Goal: Find specific page/section: Find specific page/section

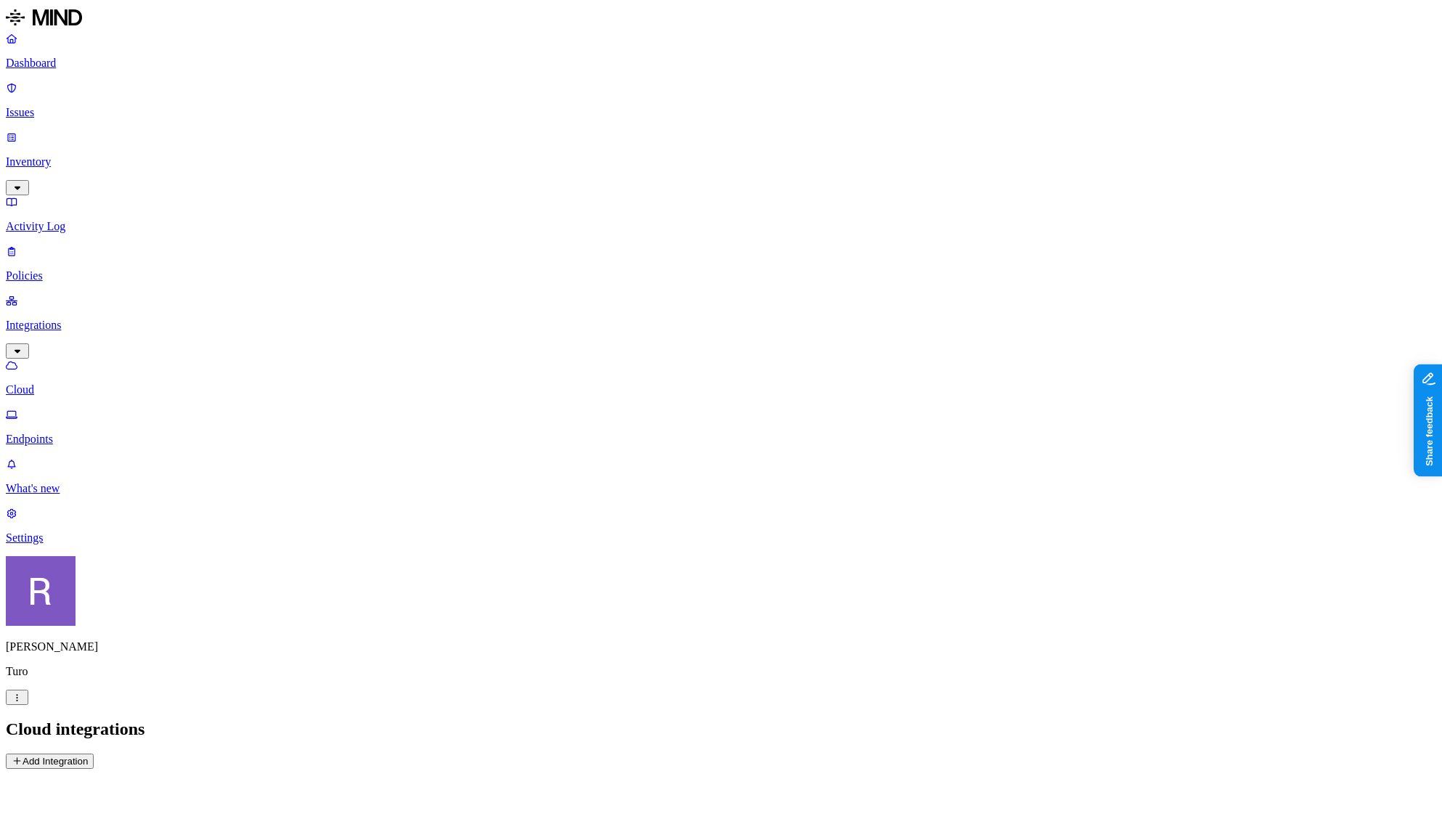
click at [80, 408] on link "Endpoints" at bounding box center [721, 427] width 1430 height 38
click at [77, 383] on p "Cloud" at bounding box center [721, 390] width 1430 height 13
click at [139, 780] on html "Dashboard Issues Inventory Activity Log Policies Integrations Cloud Endpoints W…" at bounding box center [721, 390] width 1442 height 780
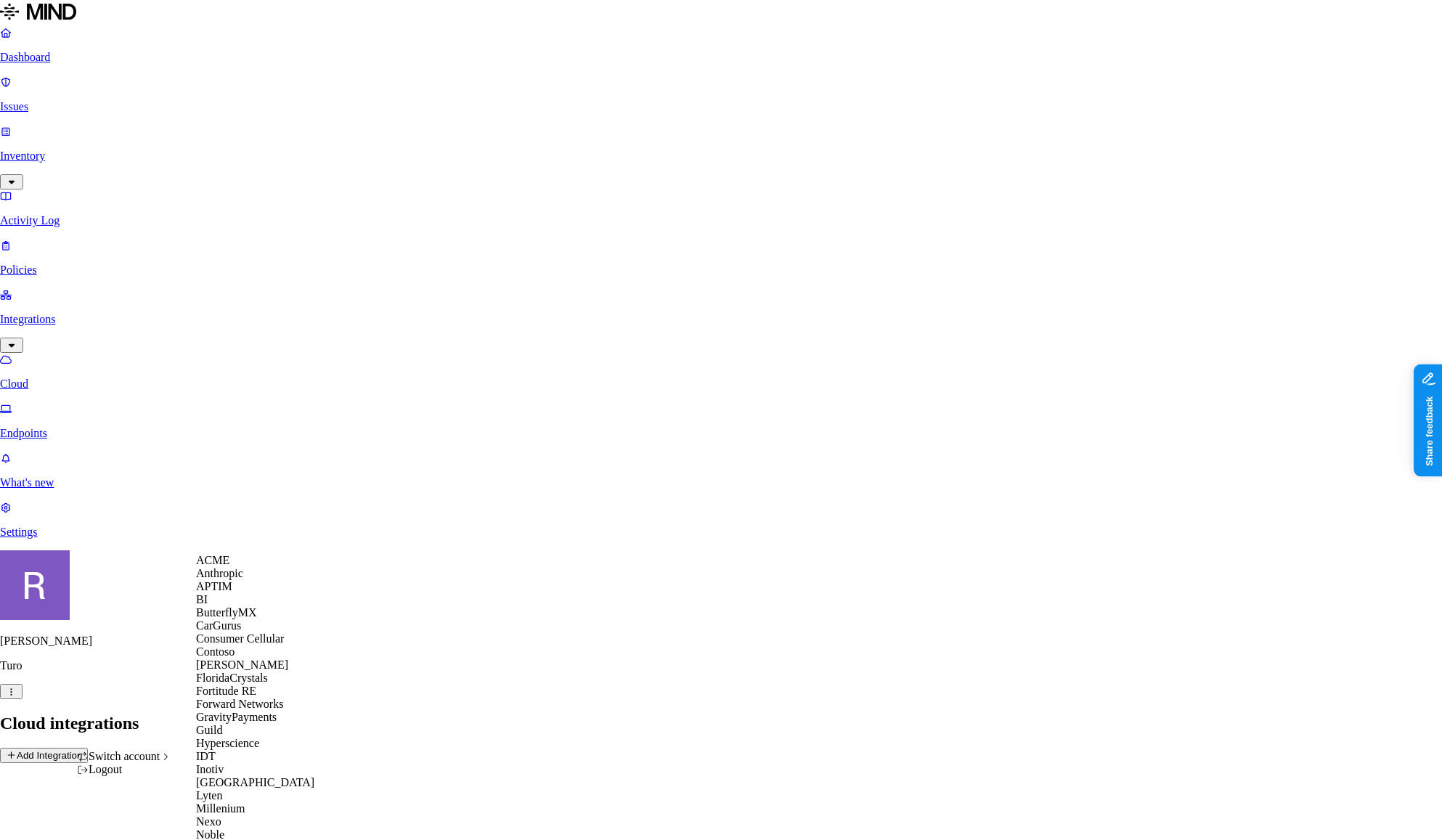
click at [232, 567] on div "ACME" at bounding box center [266, 560] width 141 height 13
